Goal: Information Seeking & Learning: Learn about a topic

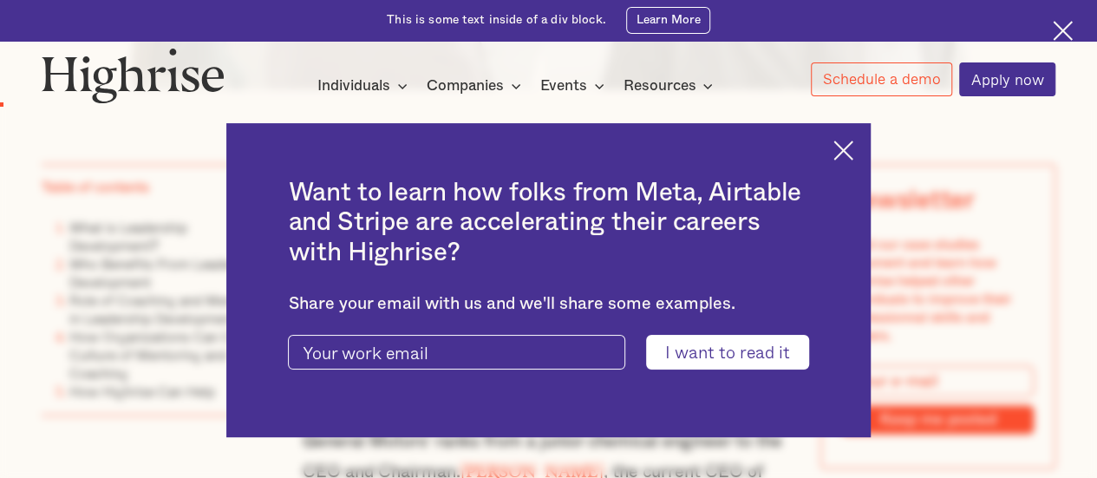
scroll to position [954, 0]
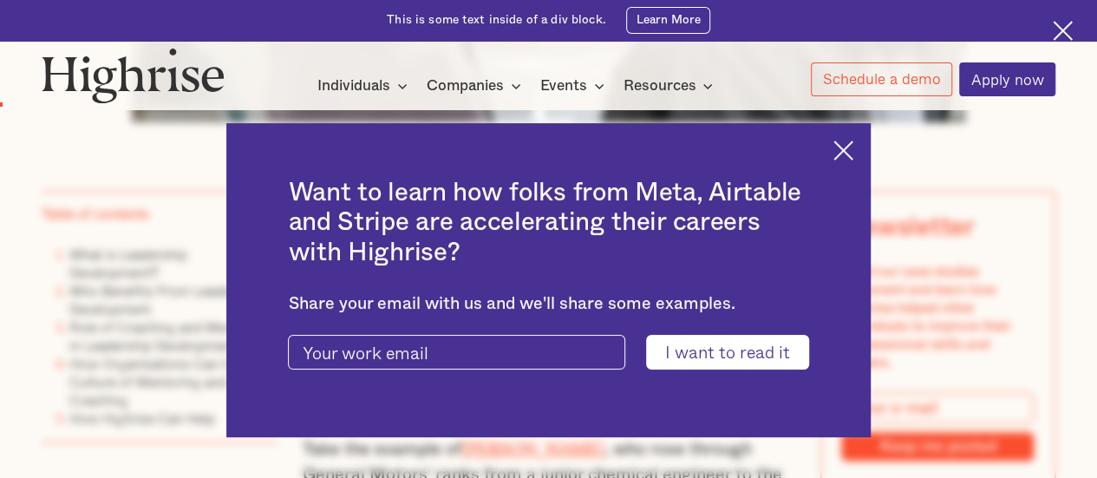
click at [854, 146] on img at bounding box center [844, 151] width 20 height 20
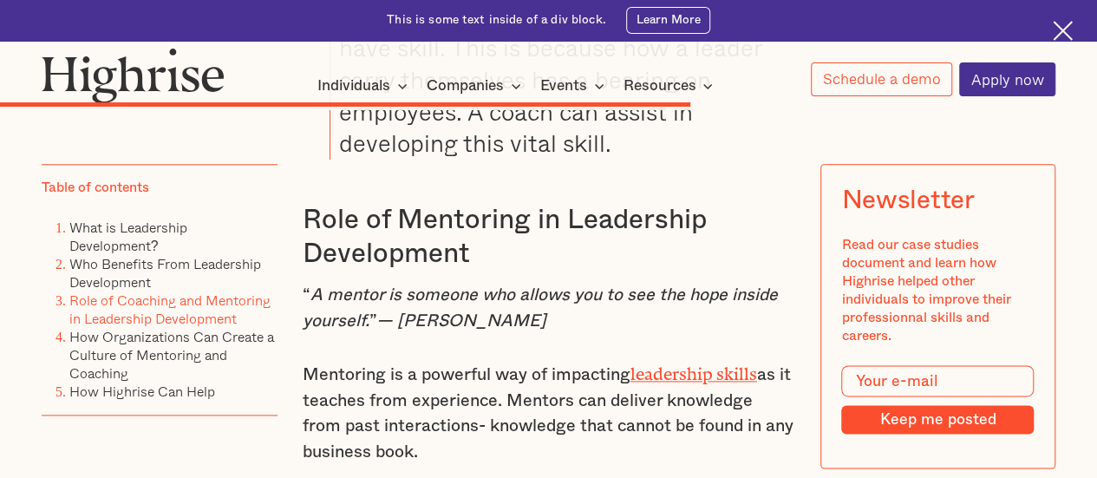
scroll to position [7461, 0]
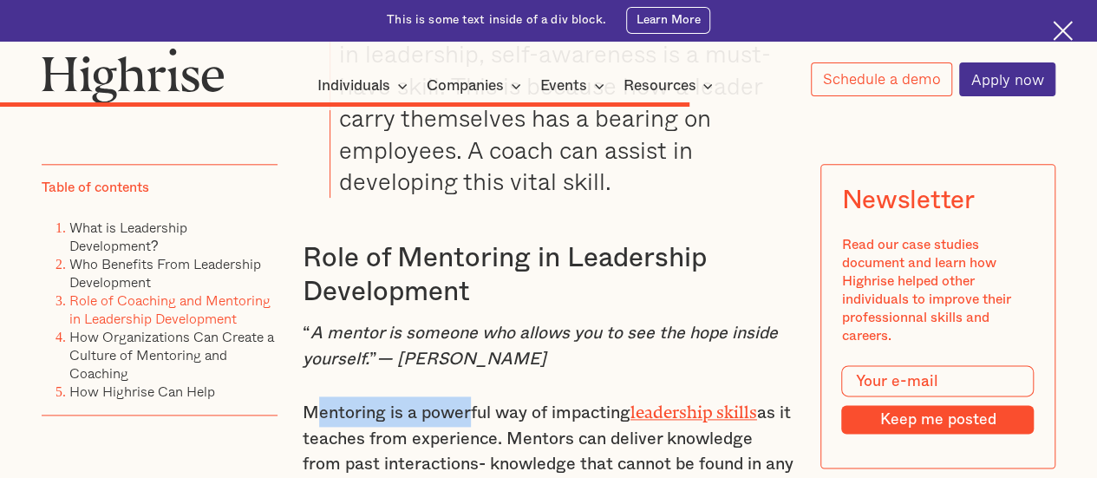
drag, startPoint x: 310, startPoint y: 343, endPoint x: 472, endPoint y: 343, distance: 162.2
click at [472, 396] on p "Mentoring is a powerful way of impacting leadership skills as it teaches from e…" at bounding box center [549, 449] width 493 height 107
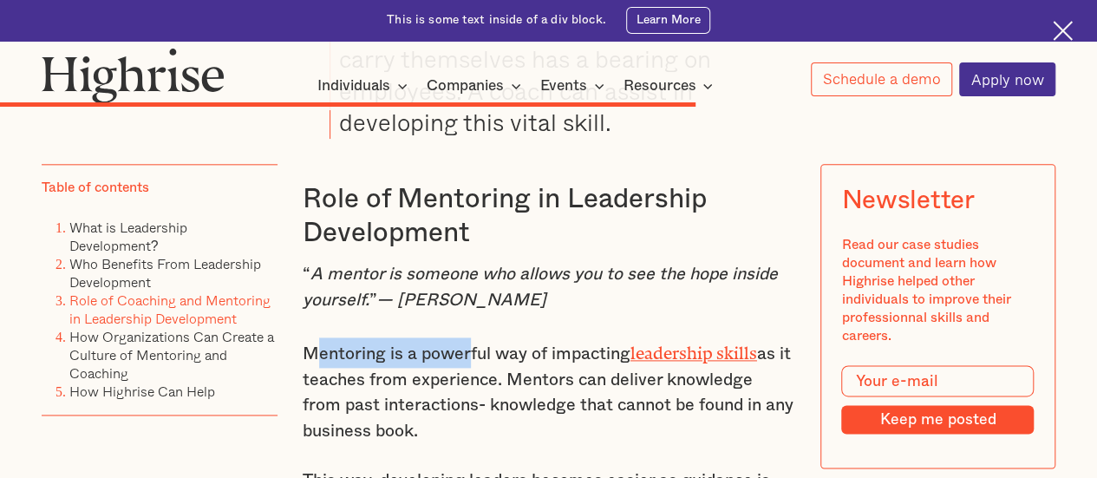
scroll to position [7547, 0]
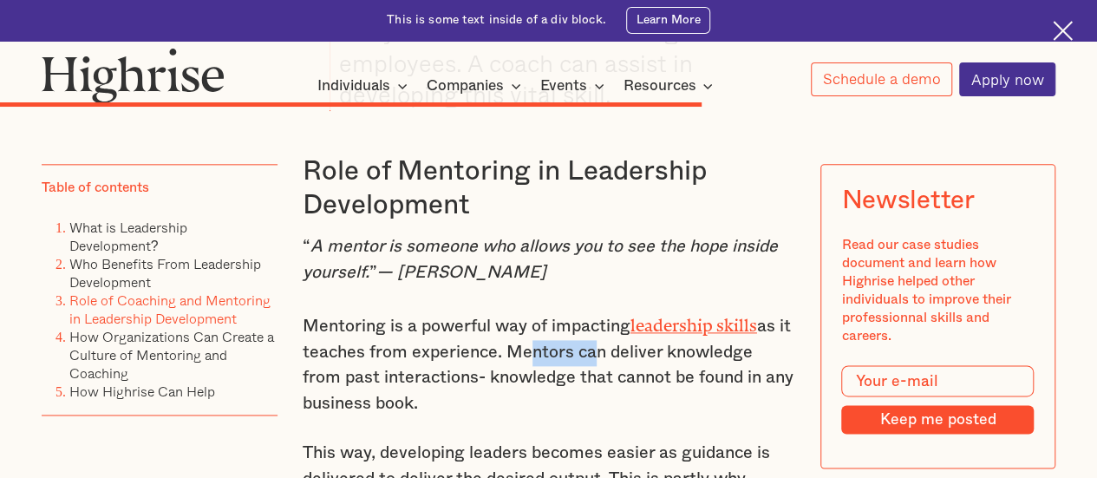
drag, startPoint x: 564, startPoint y: 285, endPoint x: 603, endPoint y: 282, distance: 39.1
click at [603, 310] on p "Mentoring is a powerful way of impacting leadership skills as it teaches from e…" at bounding box center [549, 363] width 493 height 107
drag, startPoint x: 348, startPoint y: 311, endPoint x: 478, endPoint y: 309, distance: 130.2
click at [478, 310] on p "Mentoring is a powerful way of impacting leadership skills as it teaches from e…" at bounding box center [549, 363] width 493 height 107
drag, startPoint x: 567, startPoint y: 320, endPoint x: 644, endPoint y: 321, distance: 76.3
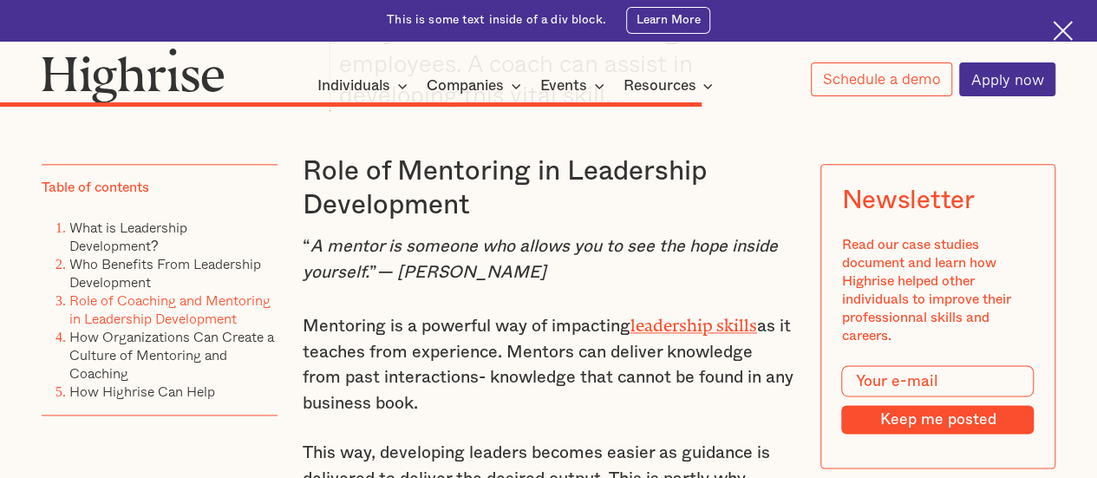
click at [644, 321] on p "Mentoring is a powerful way of impacting leadership skills as it teaches from e…" at bounding box center [549, 363] width 493 height 107
drag, startPoint x: 363, startPoint y: 303, endPoint x: 501, endPoint y: 300, distance: 138.0
click at [501, 310] on p "Mentoring is a powerful way of impacting leadership skills as it teaches from e…" at bounding box center [549, 363] width 493 height 107
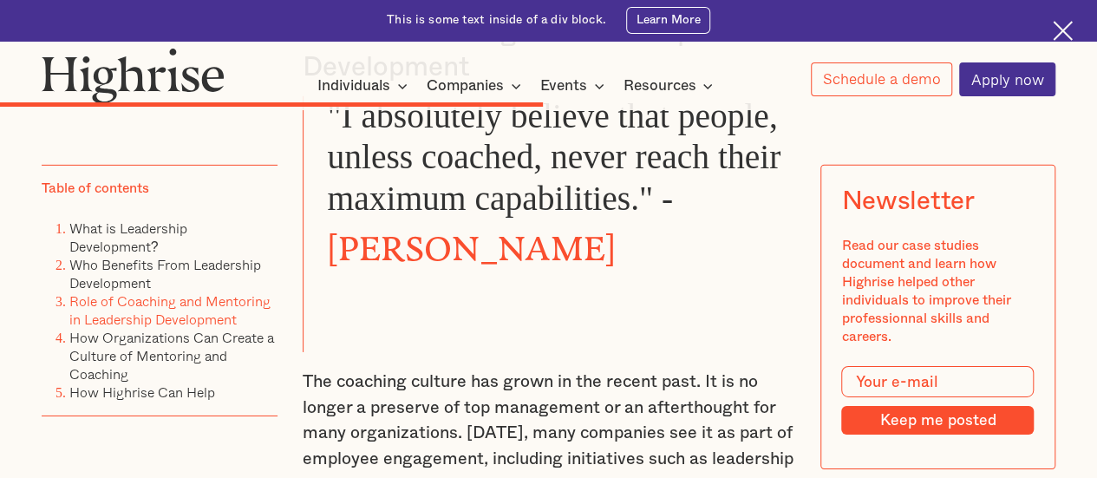
scroll to position [6073, 0]
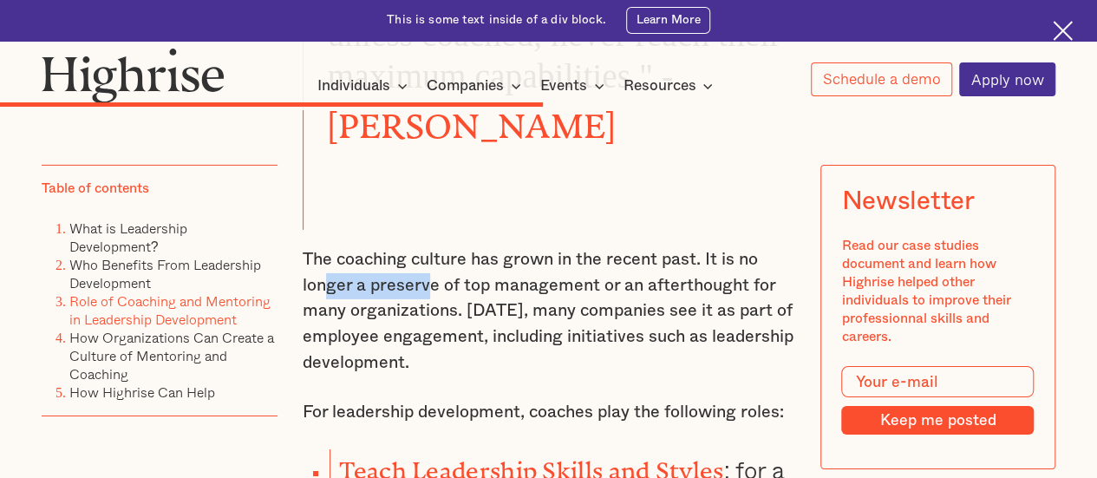
drag, startPoint x: 320, startPoint y: 247, endPoint x: 430, endPoint y: 258, distance: 110.7
click at [430, 258] on p "The coaching culture has grown in the recent past. It is no longer a preserve o…" at bounding box center [549, 311] width 493 height 128
drag, startPoint x: 475, startPoint y: 262, endPoint x: 538, endPoint y: 260, distance: 63.4
click at [538, 260] on p "The coaching culture has grown in the recent past. It is no longer a preserve o…" at bounding box center [549, 311] width 493 height 128
click at [573, 268] on p "The coaching culture has grown in the recent past. It is no longer a preserve o…" at bounding box center [549, 311] width 493 height 128
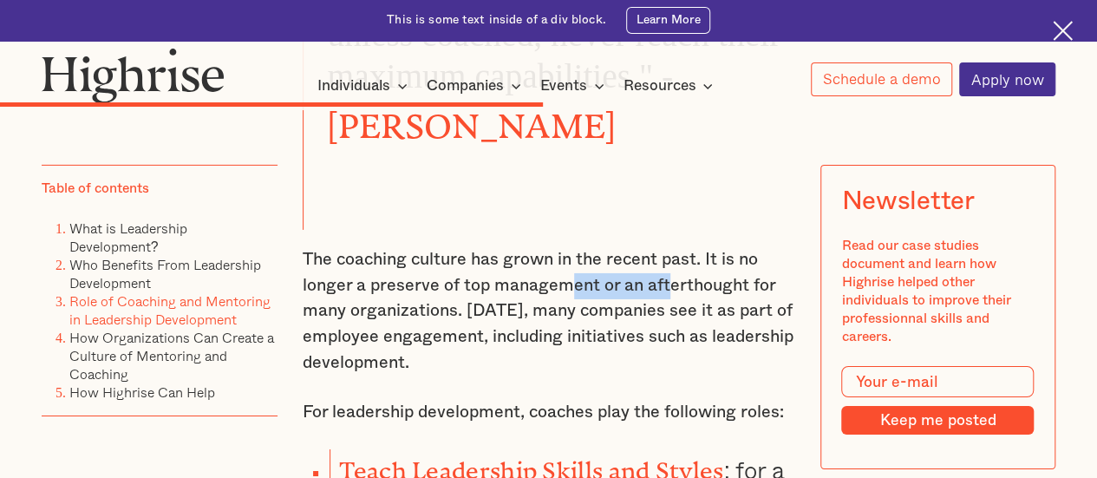
drag, startPoint x: 566, startPoint y: 251, endPoint x: 665, endPoint y: 251, distance: 99.8
click at [665, 251] on p "The coaching culture has grown in the recent past. It is no longer a preserve o…" at bounding box center [549, 311] width 493 height 128
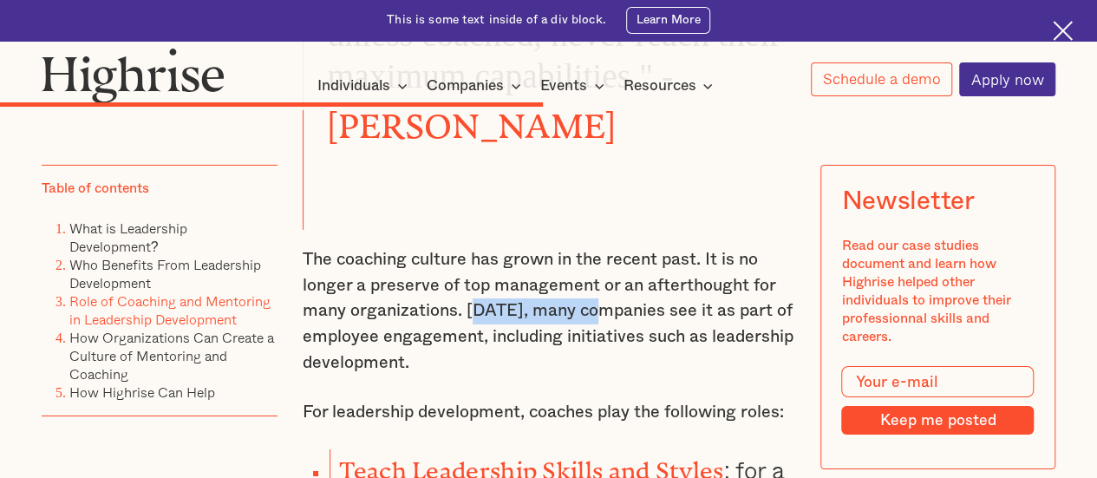
drag, startPoint x: 472, startPoint y: 276, endPoint x: 599, endPoint y: 281, distance: 127.6
click at [599, 281] on p "The coaching culture has grown in the recent past. It is no longer a preserve o…" at bounding box center [549, 311] width 493 height 128
drag, startPoint x: 670, startPoint y: 282, endPoint x: 715, endPoint y: 277, distance: 45.4
click at [715, 277] on p "The coaching culture has grown in the recent past. It is no longer a preserve o…" at bounding box center [549, 311] width 493 height 128
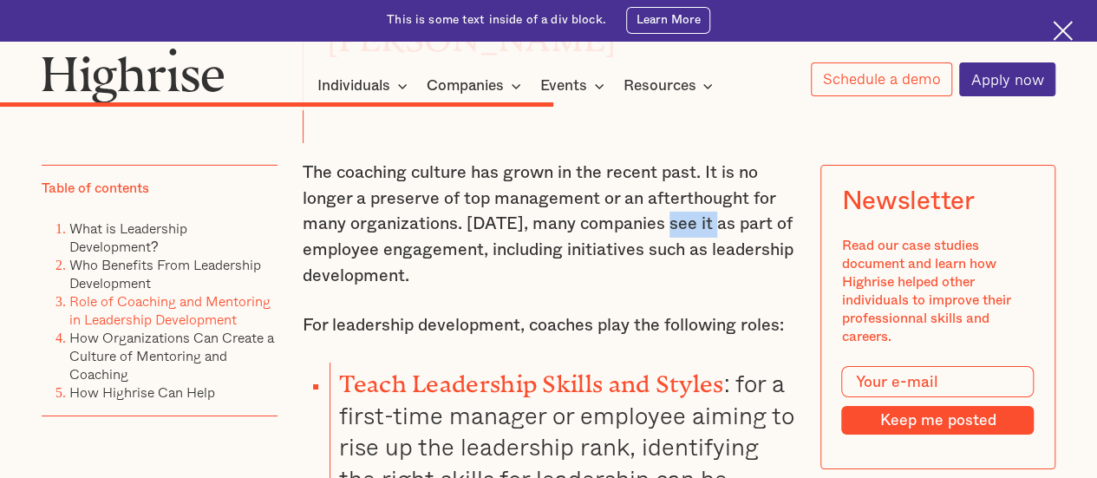
scroll to position [6246, 0]
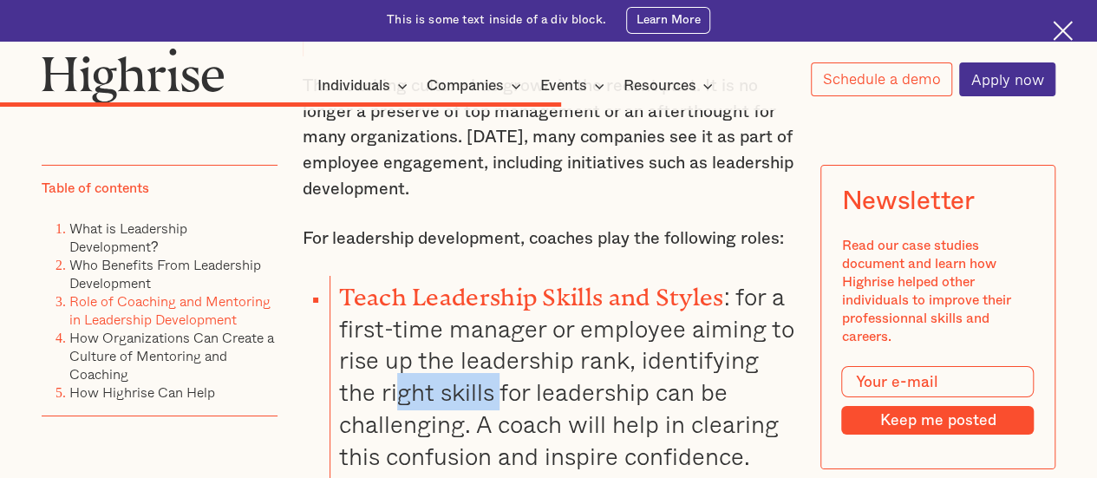
drag, startPoint x: 404, startPoint y: 355, endPoint x: 498, endPoint y: 355, distance: 93.7
click at [498, 355] on li "Teach Leadership Skills and Styles : for a first-time manager or employee aimin…" at bounding box center [562, 438] width 465 height 324
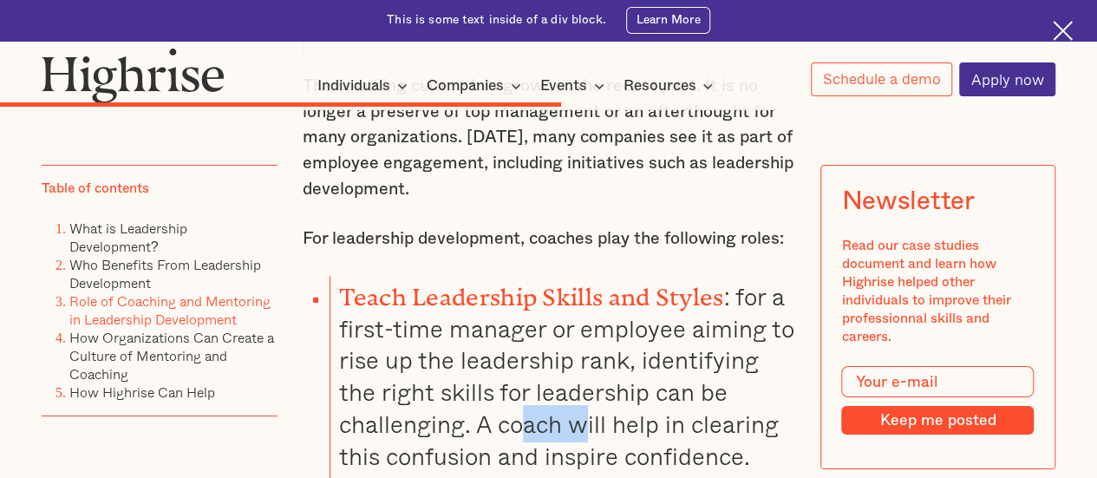
drag, startPoint x: 517, startPoint y: 388, endPoint x: 589, endPoint y: 386, distance: 72.0
click at [589, 386] on li "Teach Leadership Skills and Styles : for a first-time manager or employee aimin…" at bounding box center [562, 438] width 465 height 324
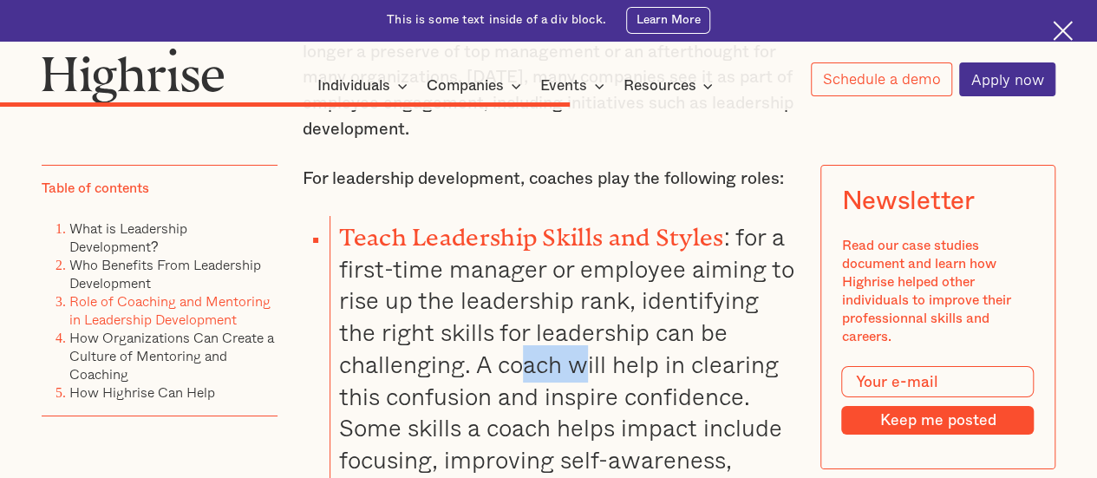
scroll to position [6333, 0]
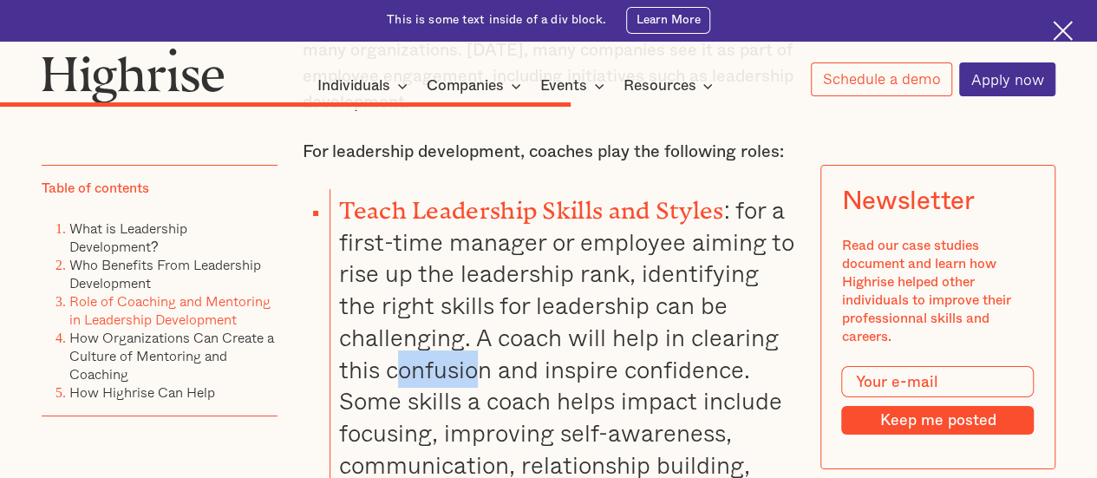
drag, startPoint x: 391, startPoint y: 337, endPoint x: 475, endPoint y: 336, distance: 84.2
click at [475, 336] on li "Teach Leadership Skills and Styles : for a first-time manager or employee aimin…" at bounding box center [562, 351] width 465 height 324
click at [165, 362] on link "How Organizations Can Create a Culture of Mentoring and Coaching" at bounding box center [171, 355] width 205 height 57
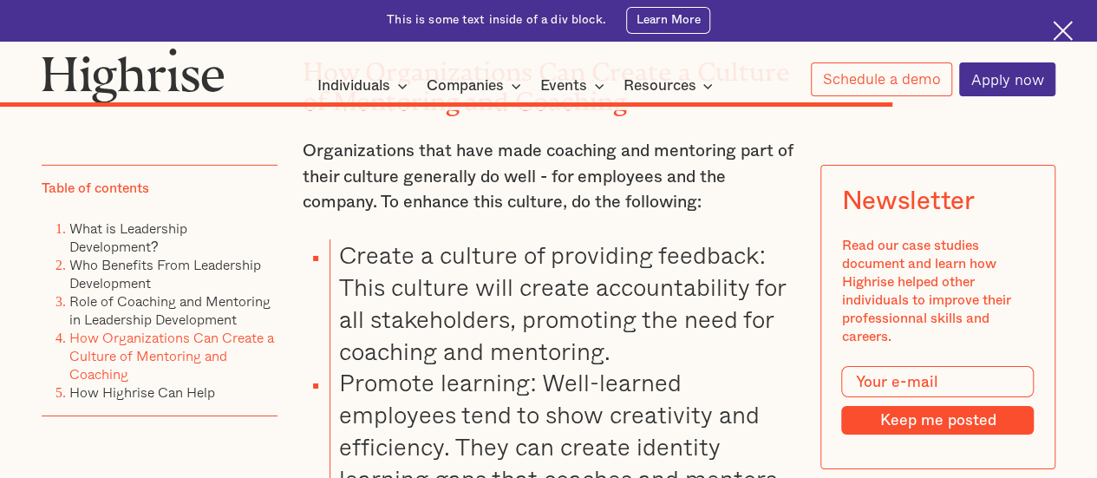
scroll to position [9457, 0]
